Goal: Browse casually

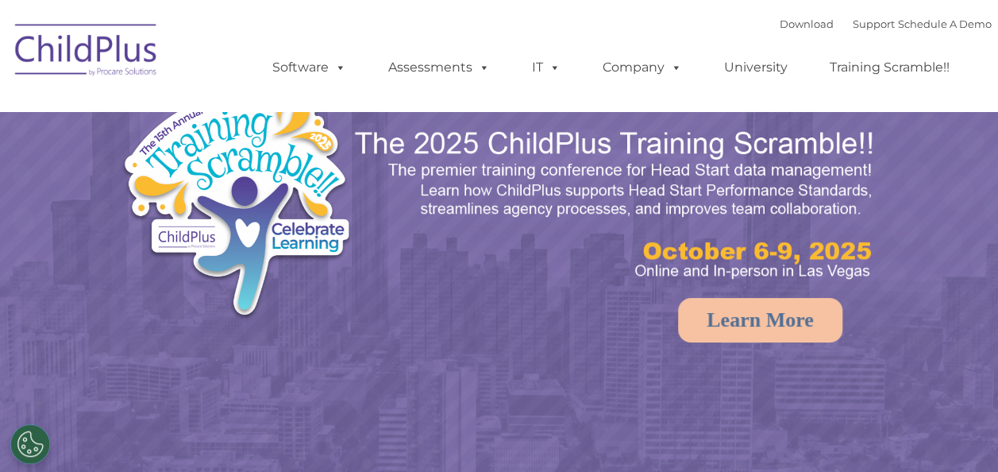
select select "MEDIUM"
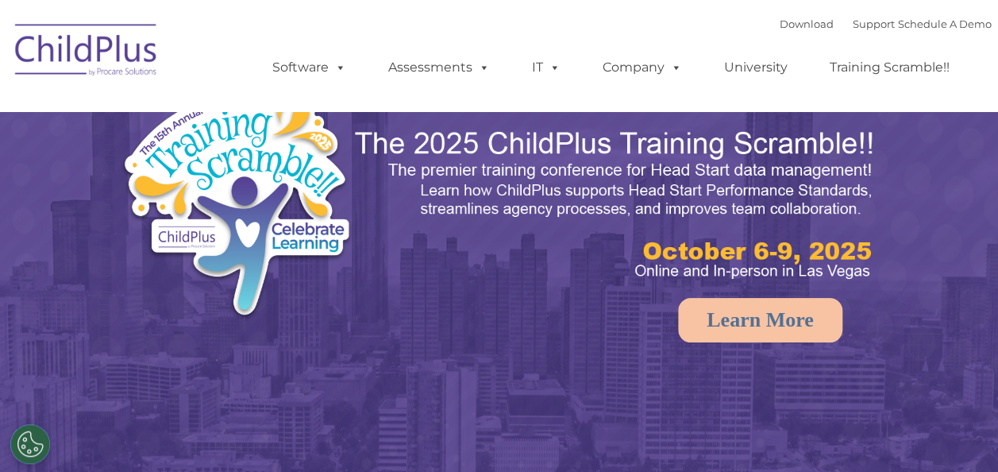
select select "MEDIUM"
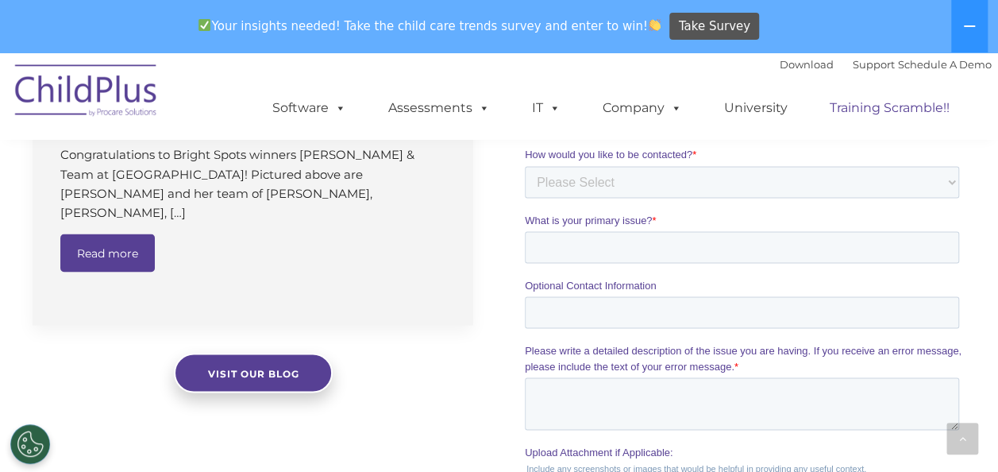
scroll to position [1334, 0]
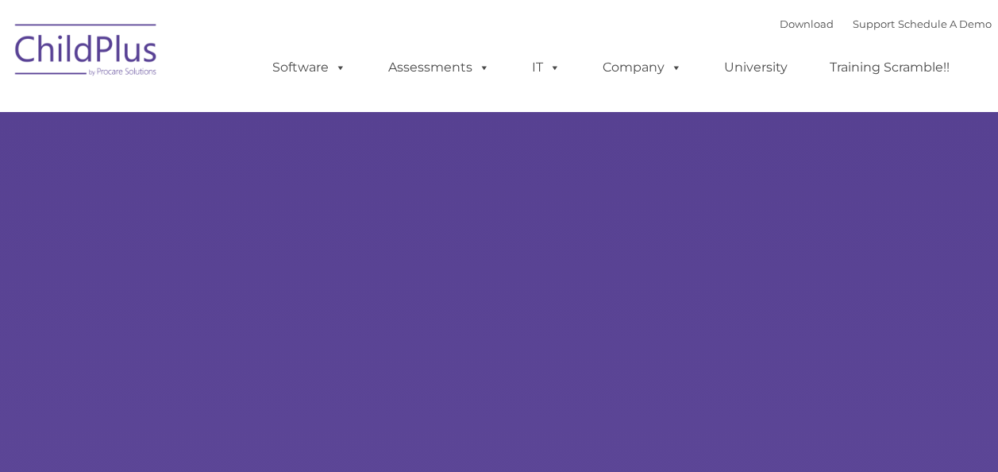
type input ""
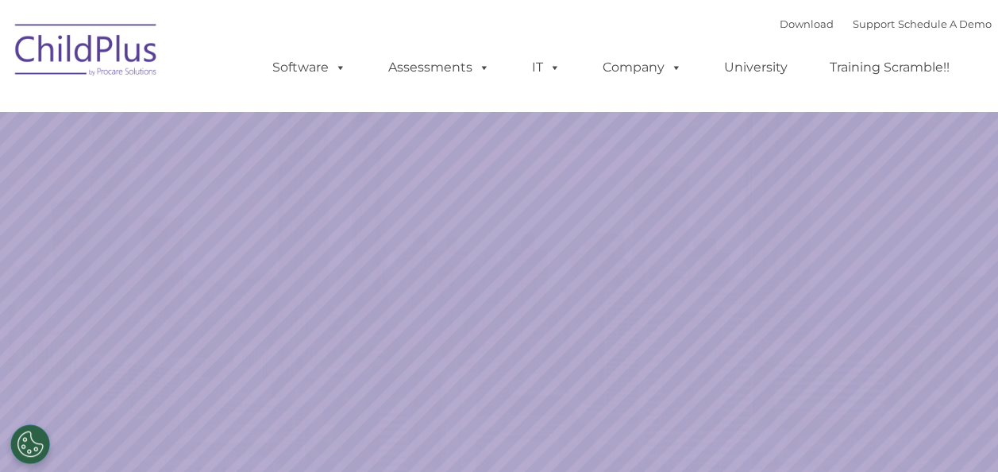
select select "MEDIUM"
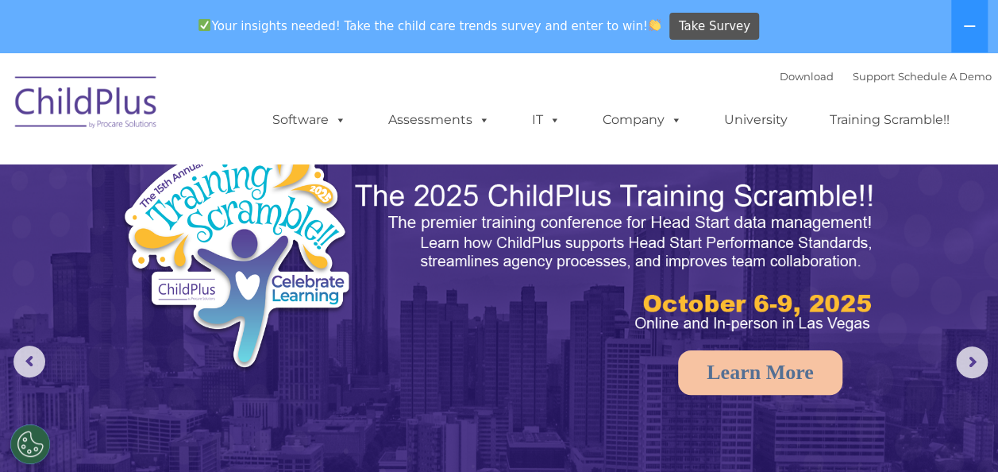
click at [102, 104] on img at bounding box center [86, 104] width 159 height 79
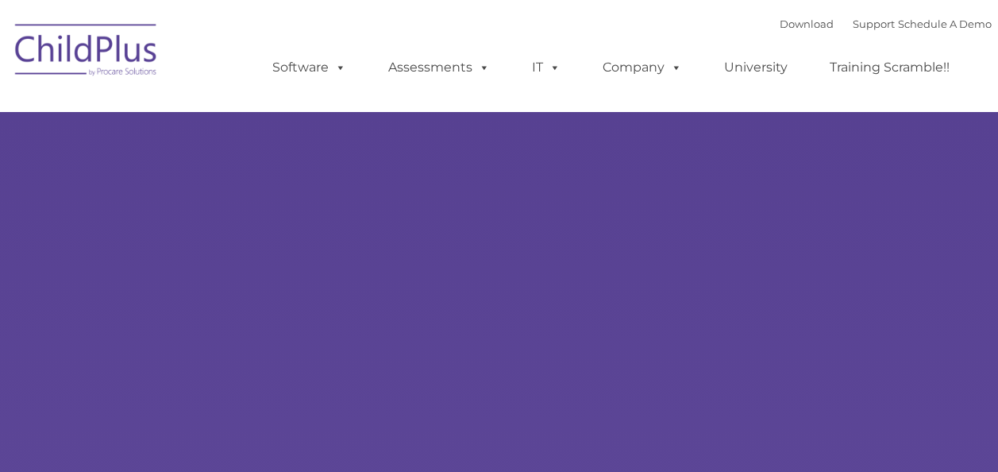
type input ""
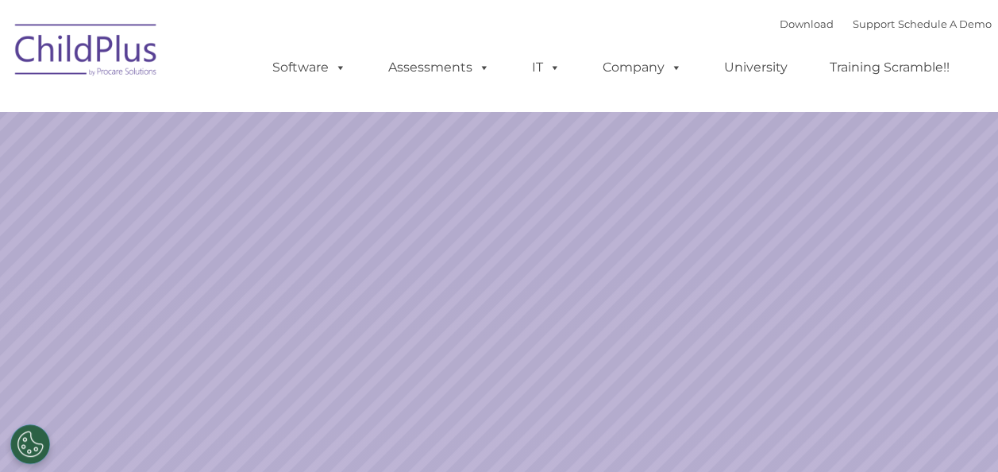
select select "MEDIUM"
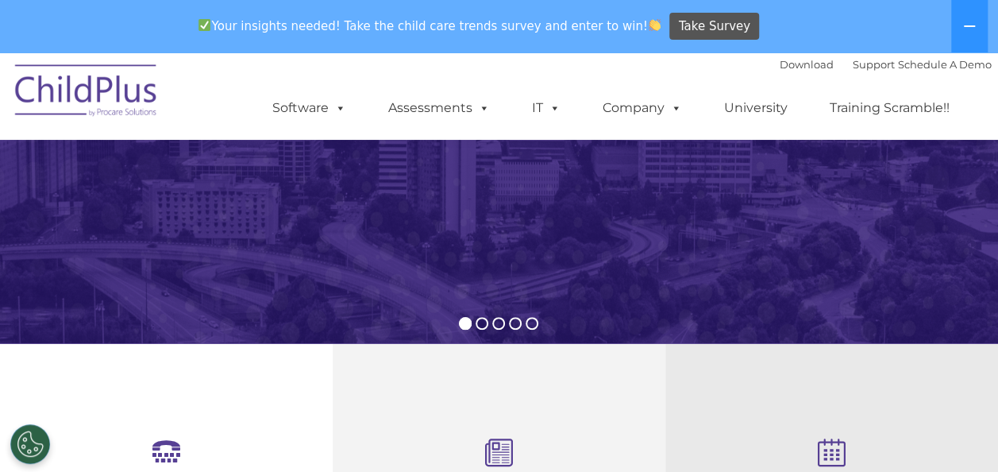
scroll to position [295, 0]
